Goal: Task Accomplishment & Management: Manage account settings

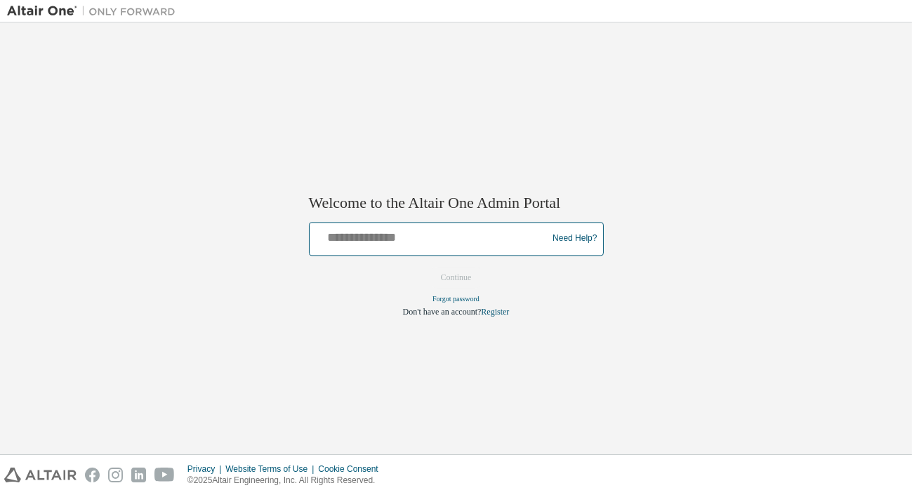
click at [473, 239] on input "text" at bounding box center [430, 235] width 231 height 20
type input "**********"
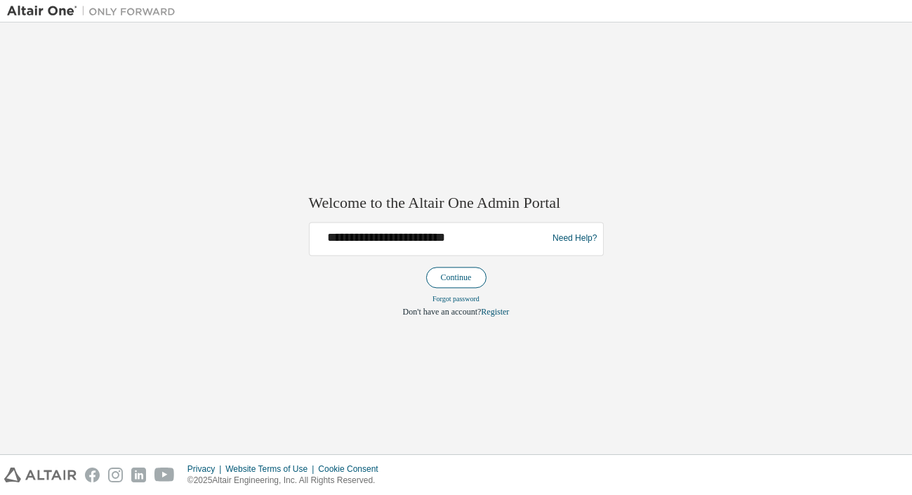
click at [469, 277] on button "Continue" at bounding box center [456, 277] width 60 height 21
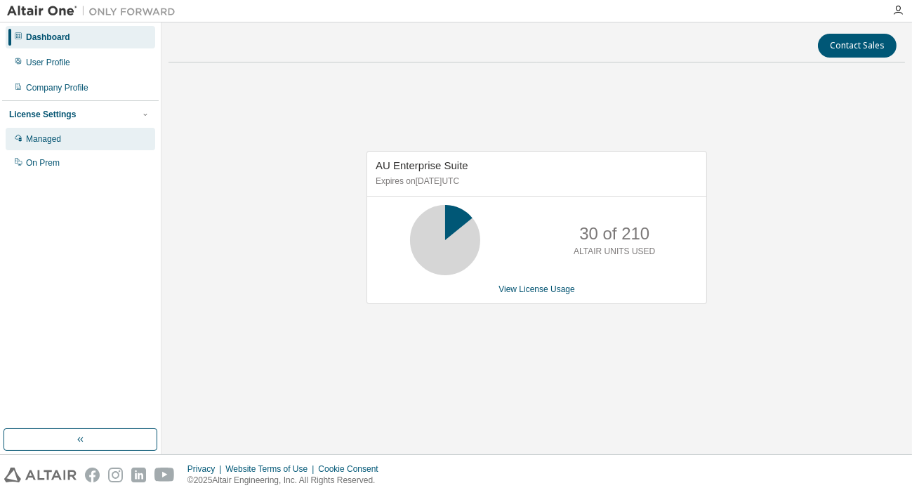
click at [44, 144] on div "Managed" at bounding box center [43, 138] width 35 height 11
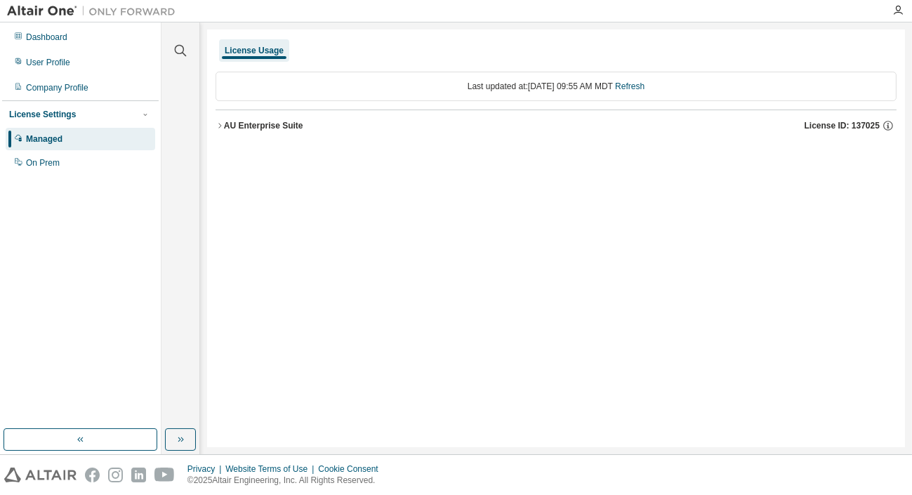
click at [848, 127] on span "License ID: 137025" at bounding box center [842, 125] width 75 height 11
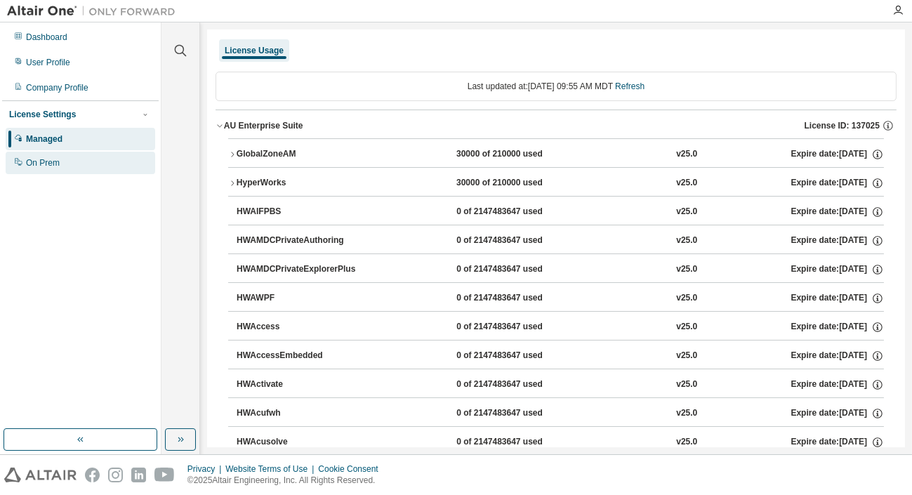
click at [50, 166] on div "On Prem" at bounding box center [43, 162] width 34 height 11
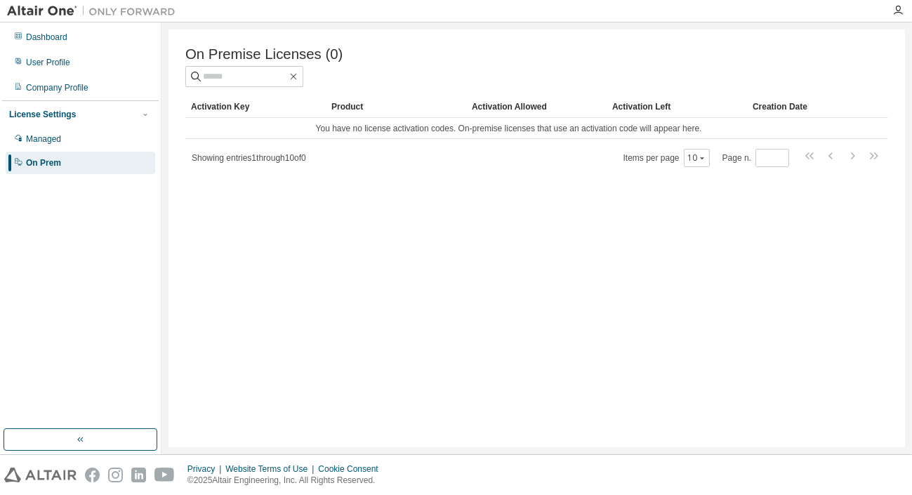
click at [65, 118] on div "License Settings" at bounding box center [42, 114] width 67 height 11
click at [62, 119] on div "License Settings" at bounding box center [42, 114] width 67 height 11
click at [56, 141] on div "Managed" at bounding box center [43, 138] width 35 height 11
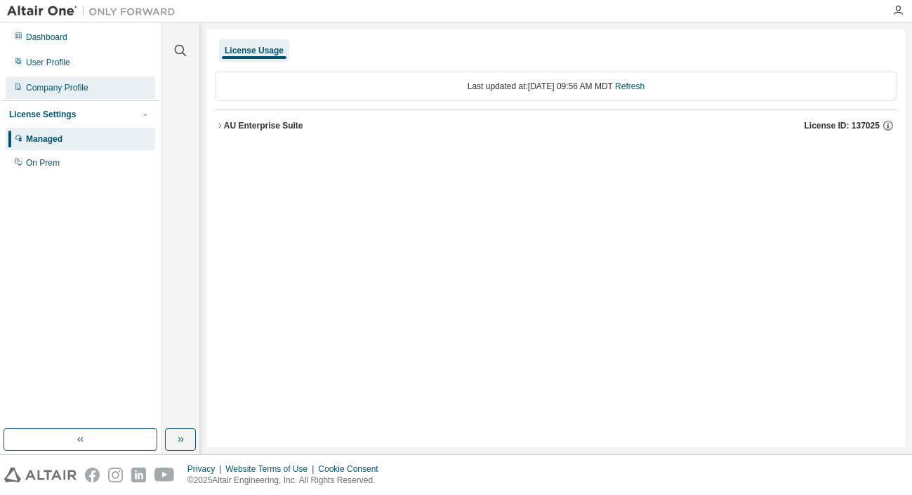
click at [37, 84] on div "Company Profile" at bounding box center [57, 87] width 62 height 11
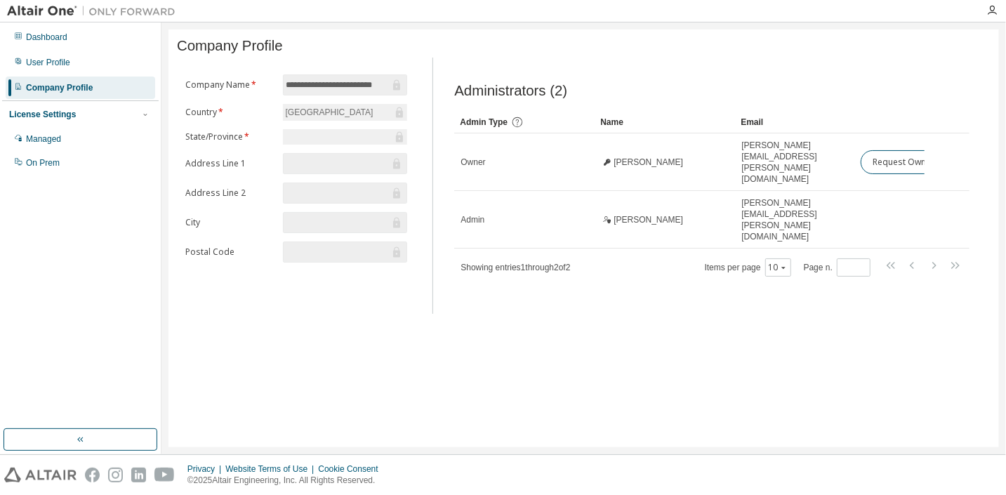
click at [62, 117] on div "License Settings" at bounding box center [42, 114] width 67 height 11
drag, startPoint x: 62, startPoint y: 117, endPoint x: 46, endPoint y: 166, distance: 50.9
click at [46, 166] on div "On Prem" at bounding box center [43, 162] width 34 height 11
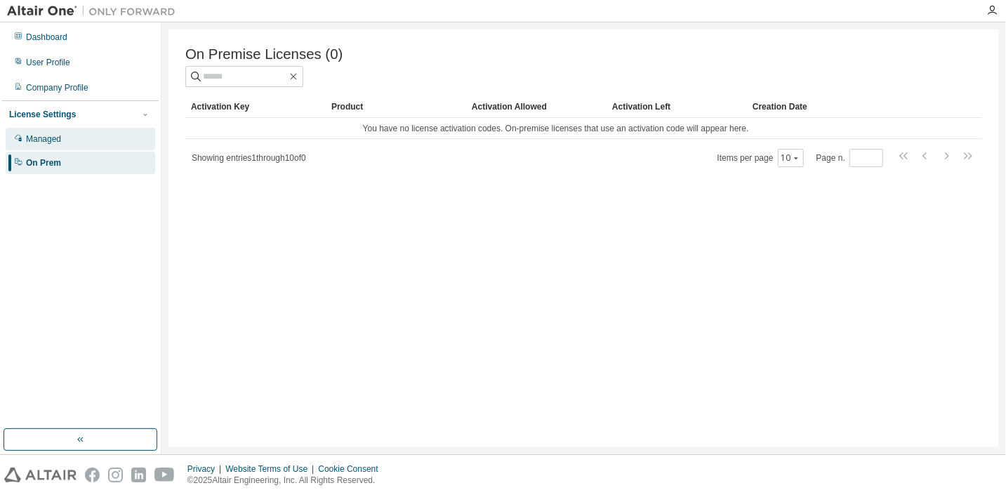
drag, startPoint x: 46, startPoint y: 166, endPoint x: 36, endPoint y: 142, distance: 26.1
click at [36, 142] on div "Managed" at bounding box center [43, 138] width 35 height 11
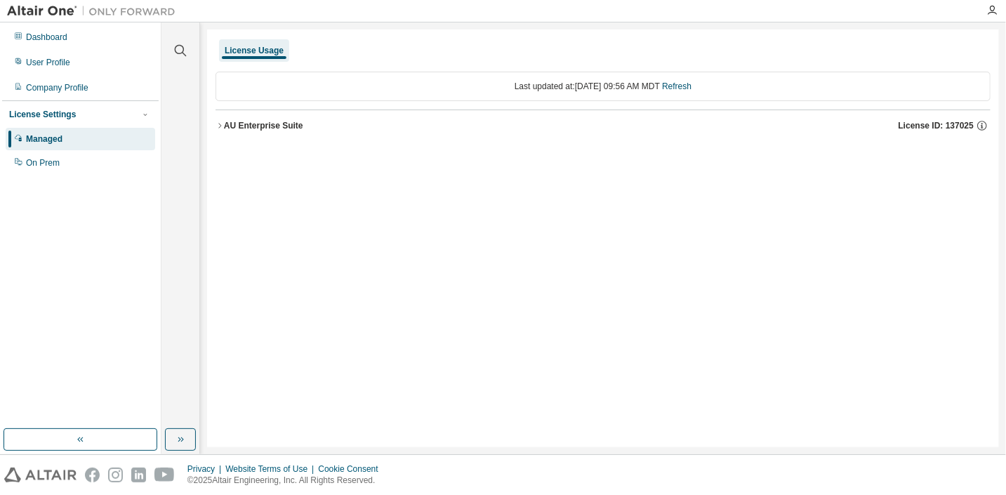
click at [262, 126] on div "AU Enterprise Suite" at bounding box center [263, 125] width 79 height 11
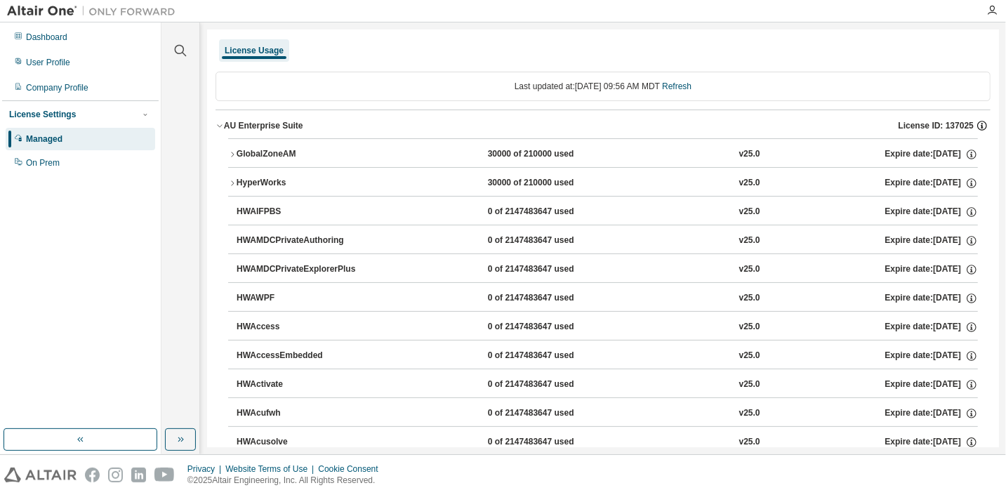
click at [911, 126] on icon "button" at bounding box center [982, 125] width 13 height 13
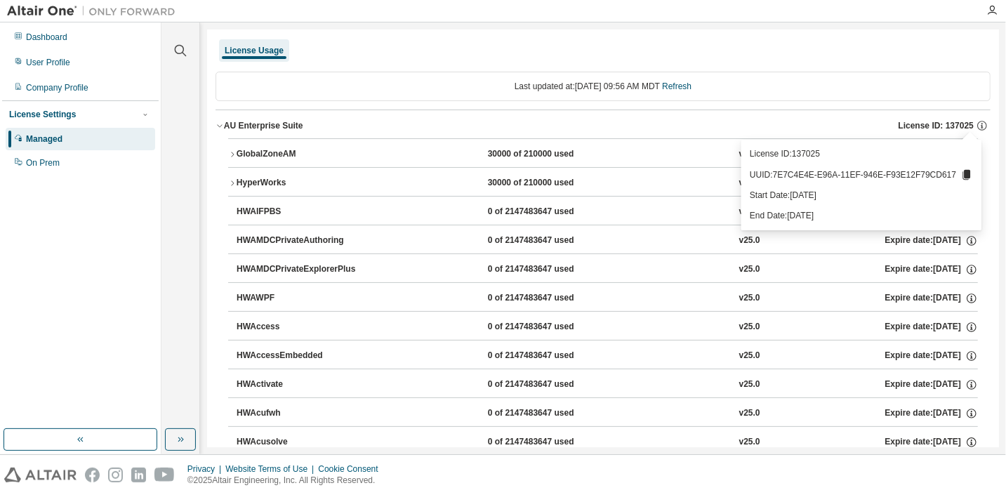
click at [911, 176] on icon at bounding box center [967, 175] width 8 height 10
click at [46, 138] on div "Managed" at bounding box center [44, 138] width 37 height 11
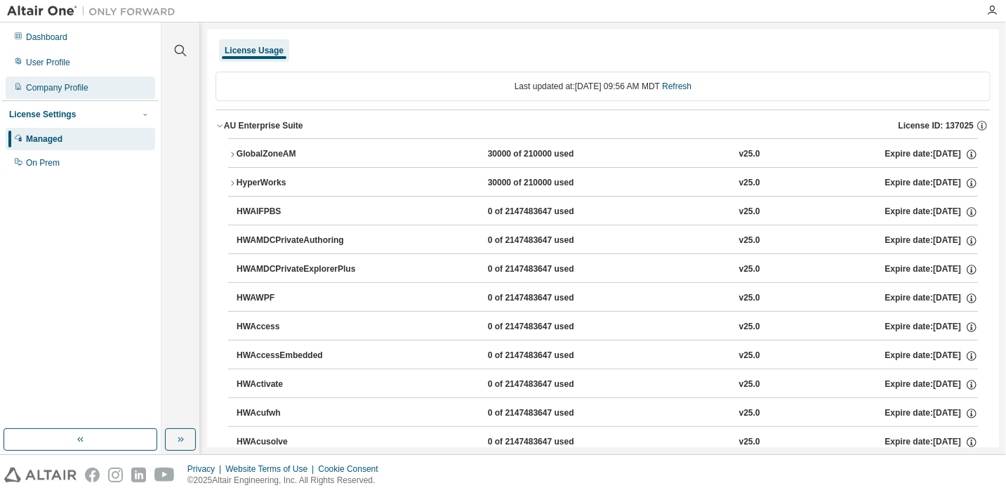
click at [51, 87] on div "Company Profile" at bounding box center [57, 87] width 62 height 11
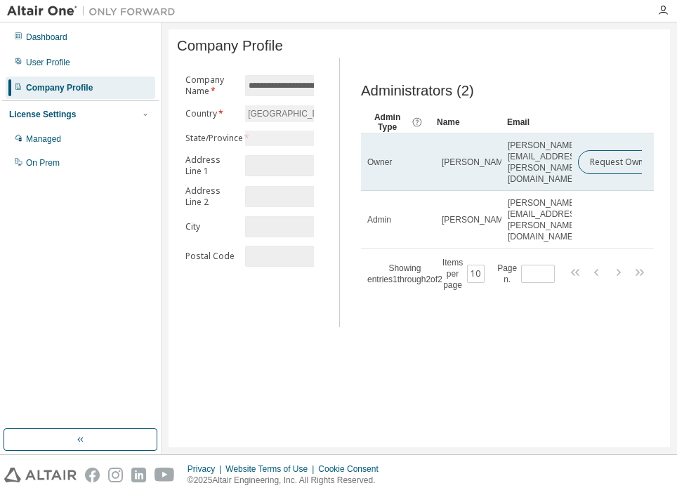
drag, startPoint x: 466, startPoint y: 153, endPoint x: 491, endPoint y: 164, distance: 27.0
click at [491, 164] on td "Chris Braithwaite" at bounding box center [466, 162] width 70 height 58
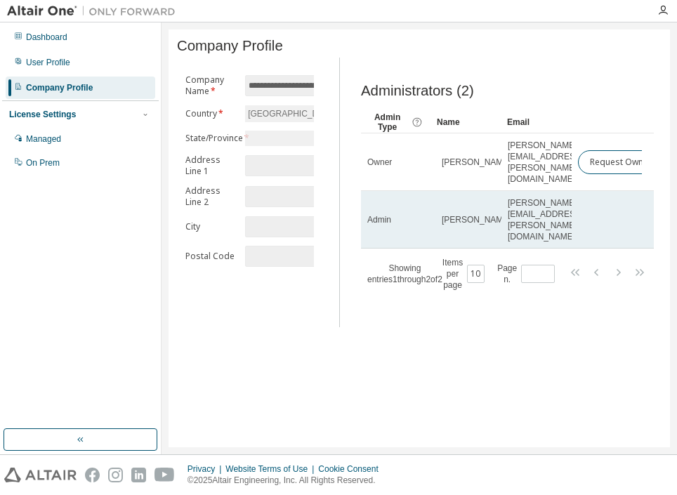
drag, startPoint x: 485, startPoint y: 202, endPoint x: 449, endPoint y: 190, distance: 37.1
click at [449, 214] on span "Michael Oksness" at bounding box center [477, 219] width 70 height 11
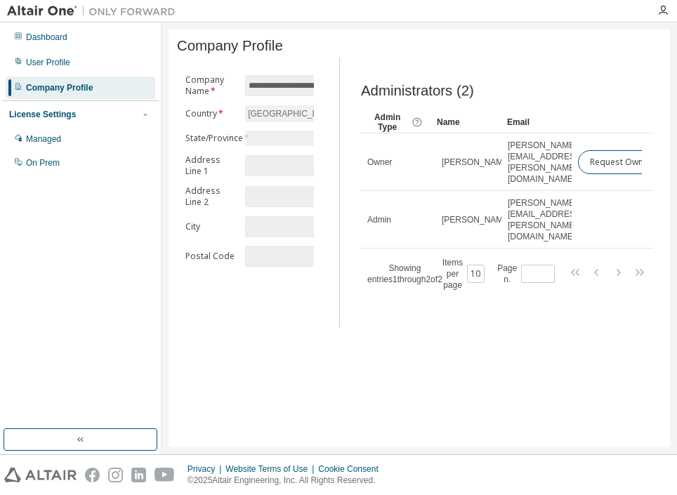
click at [414, 343] on div "**********" at bounding box center [419, 238] width 501 height 418
